Goal: Leave review/rating: Share an evaluation or opinion about a product, service, or content

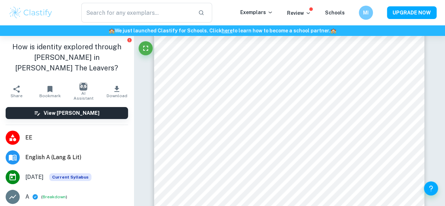
scroll to position [457, 0]
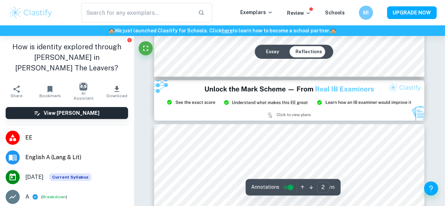
type input "3"
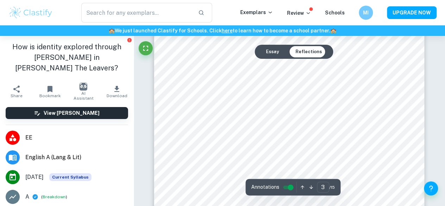
scroll to position [919, 0]
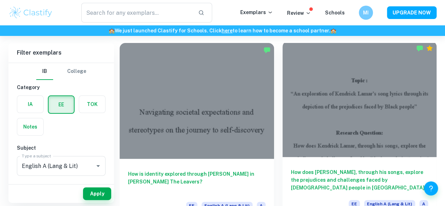
scroll to position [46, 0]
click at [295, 112] on div at bounding box center [359, 100] width 154 height 116
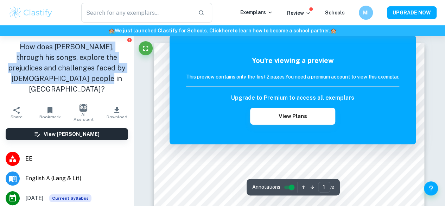
drag, startPoint x: 7, startPoint y: 46, endPoint x: 100, endPoint y: 77, distance: 98.1
click at [100, 77] on h1 "How does [PERSON_NAME], through his songs, explore the prejudices and challenge…" at bounding box center [67, 68] width 122 height 53
copy h1 "How does [PERSON_NAME], through his songs, explore the prejudices and challenge…"
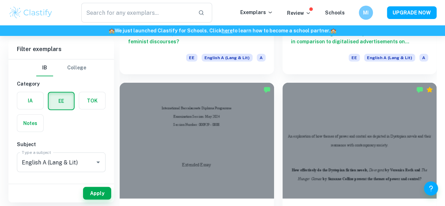
scroll to position [943, 0]
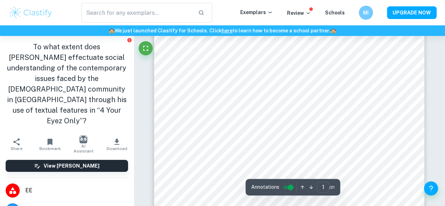
scroll to position [152, 0]
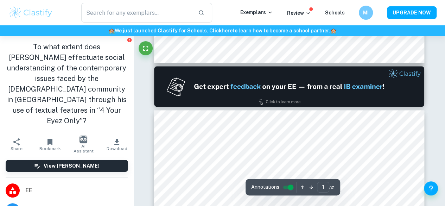
type input "2"
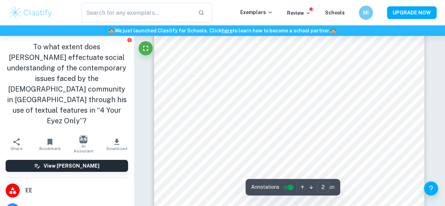
scroll to position [425, 0]
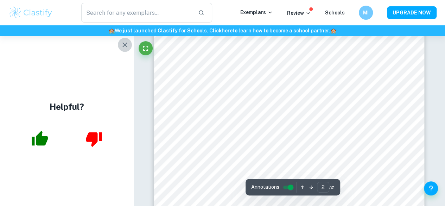
click at [127, 45] on icon "button" at bounding box center [125, 44] width 8 height 8
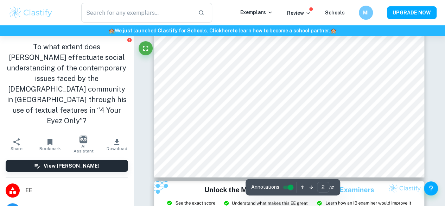
scroll to position [612, 0]
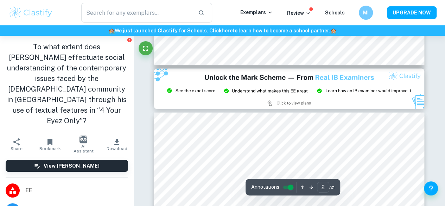
type input "3"
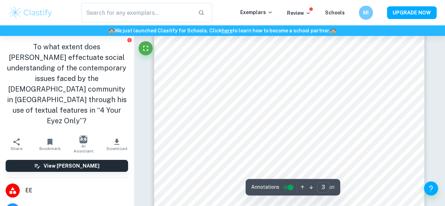
scroll to position [817, 0]
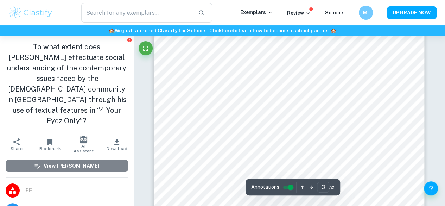
click at [106, 160] on button "View [PERSON_NAME]" at bounding box center [67, 166] width 122 height 12
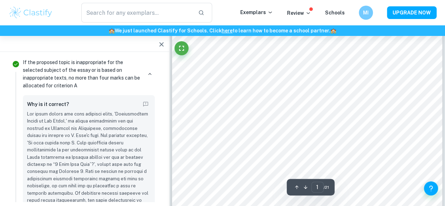
scroll to position [119, 0]
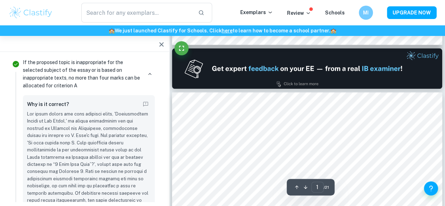
type input "2"
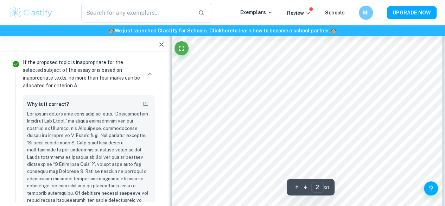
scroll to position [505, 0]
